Goal: Transaction & Acquisition: Purchase product/service

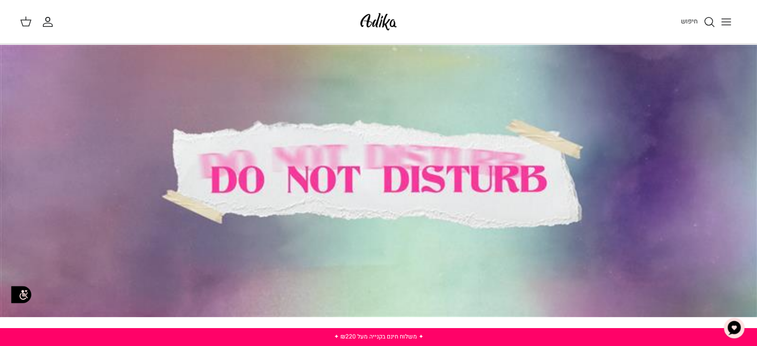
click at [24, 22] on icon at bounding box center [26, 21] width 12 height 12
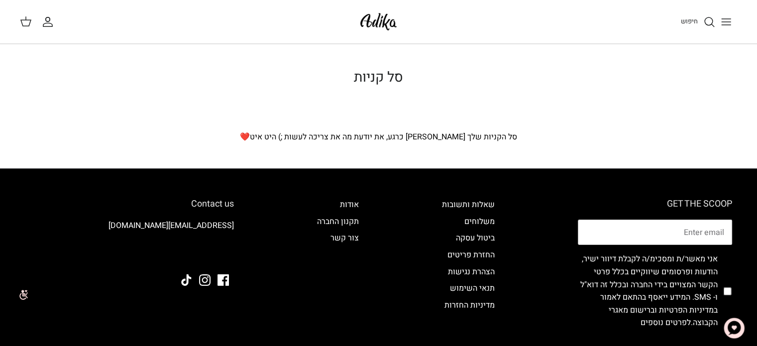
click at [725, 23] on icon "Toggle menu" at bounding box center [726, 22] width 12 height 12
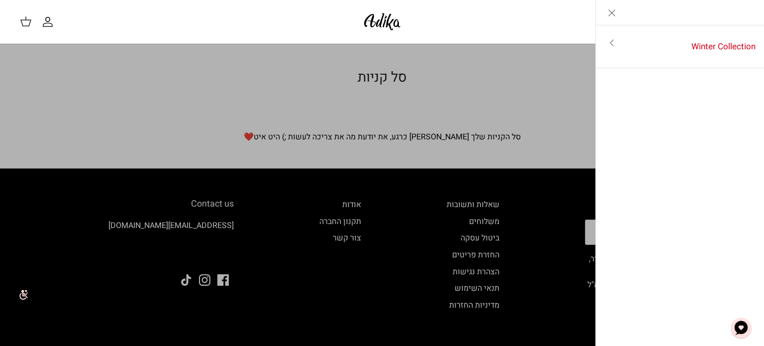
click at [560, 73] on link "Toggle menu" at bounding box center [382, 173] width 764 height 346
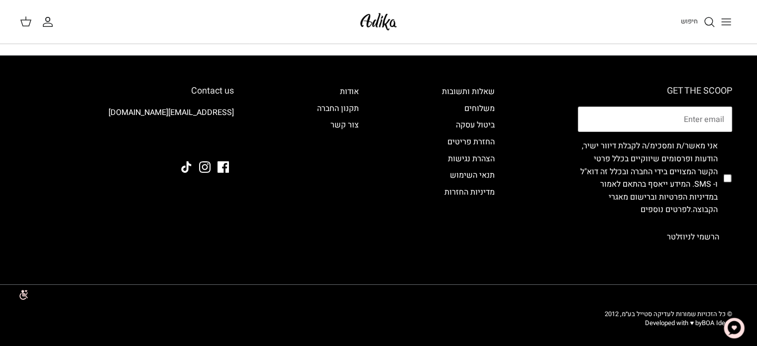
scroll to position [125, 0]
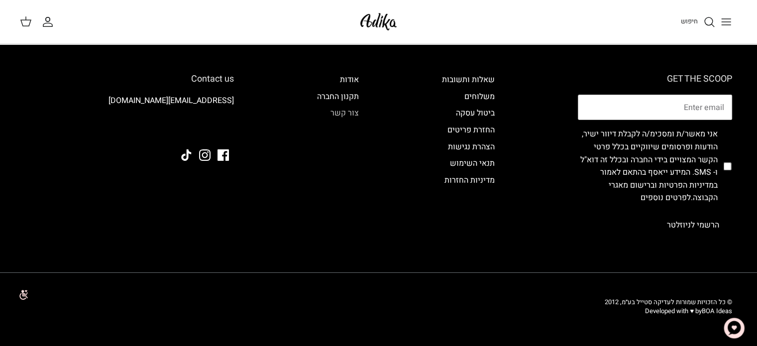
click at [349, 117] on link "צור קשר" at bounding box center [344, 113] width 28 height 12
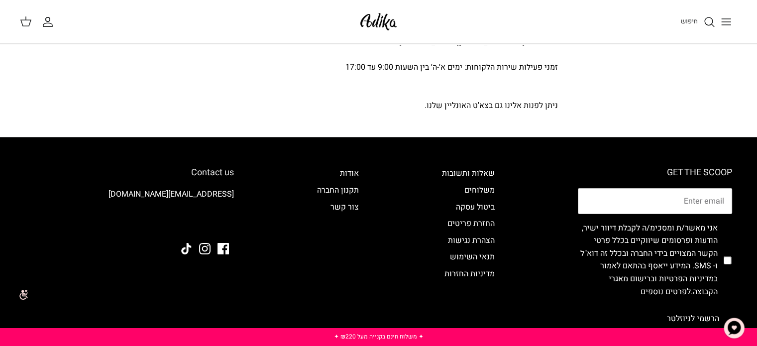
scroll to position [189, 0]
